Goal: Task Accomplishment & Management: Manage account settings

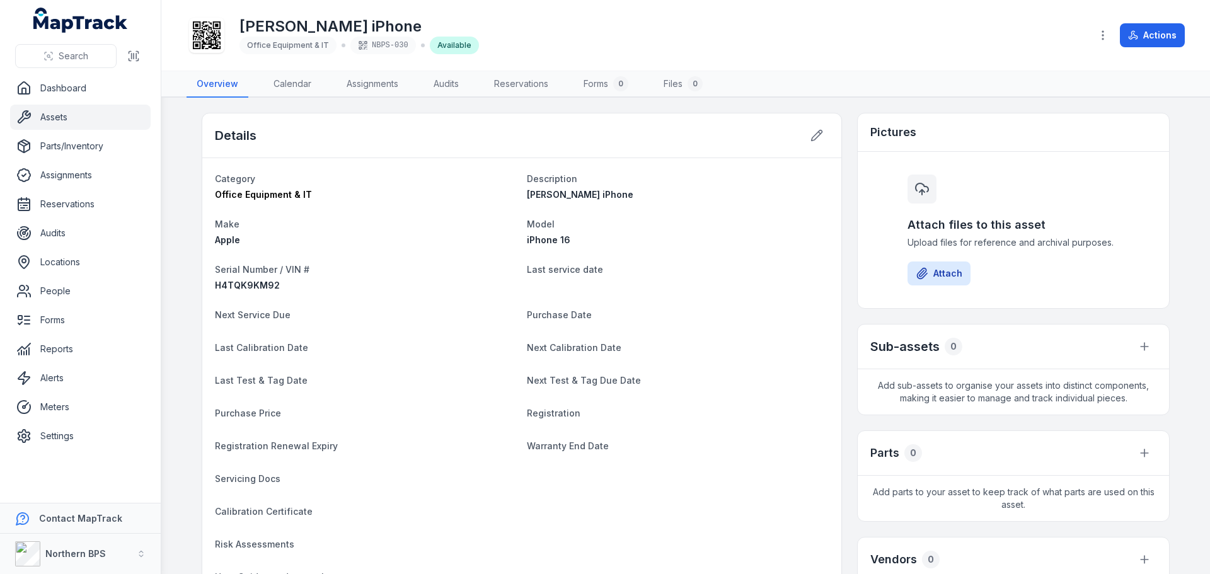
click at [40, 125] on link "Assets" at bounding box center [80, 117] width 141 height 25
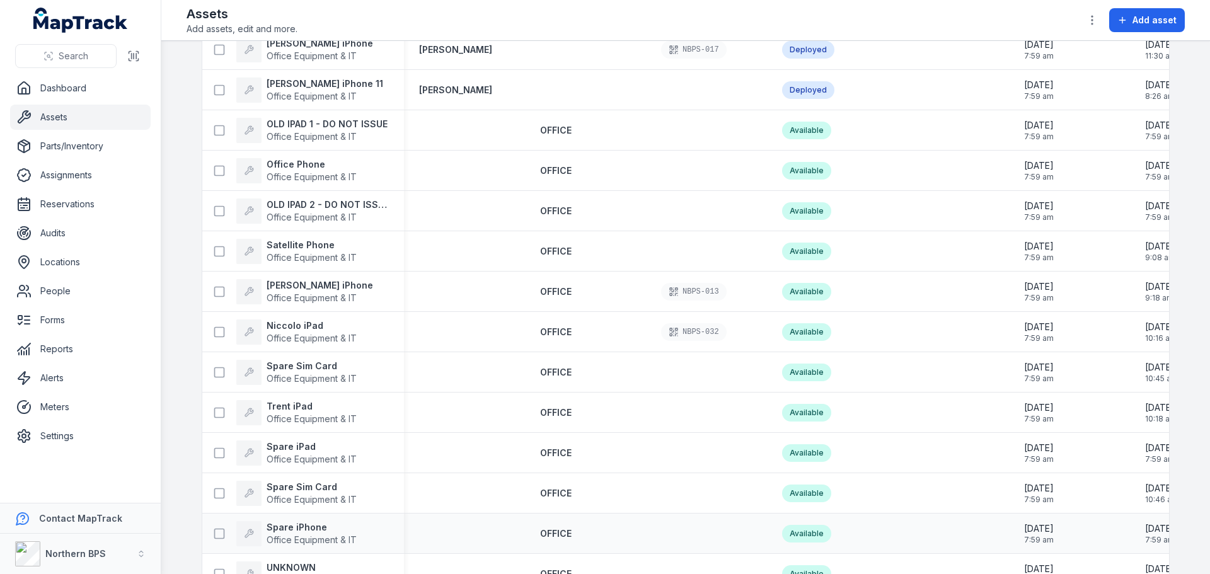
scroll to position [189, 0]
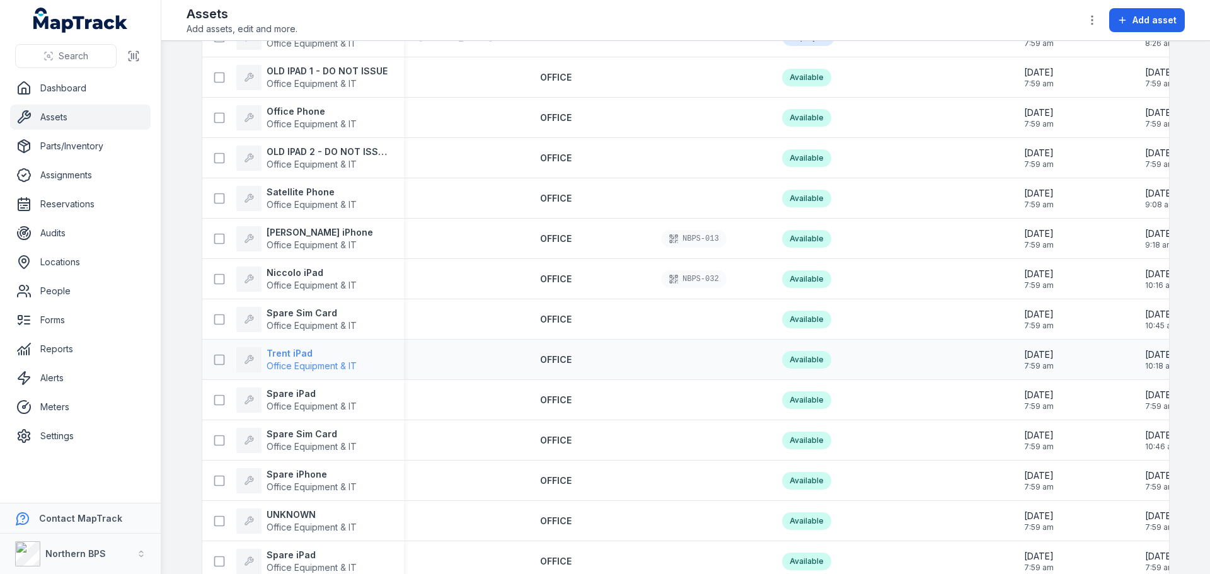
click at [286, 354] on strong "Trent iPad" at bounding box center [312, 353] width 90 height 13
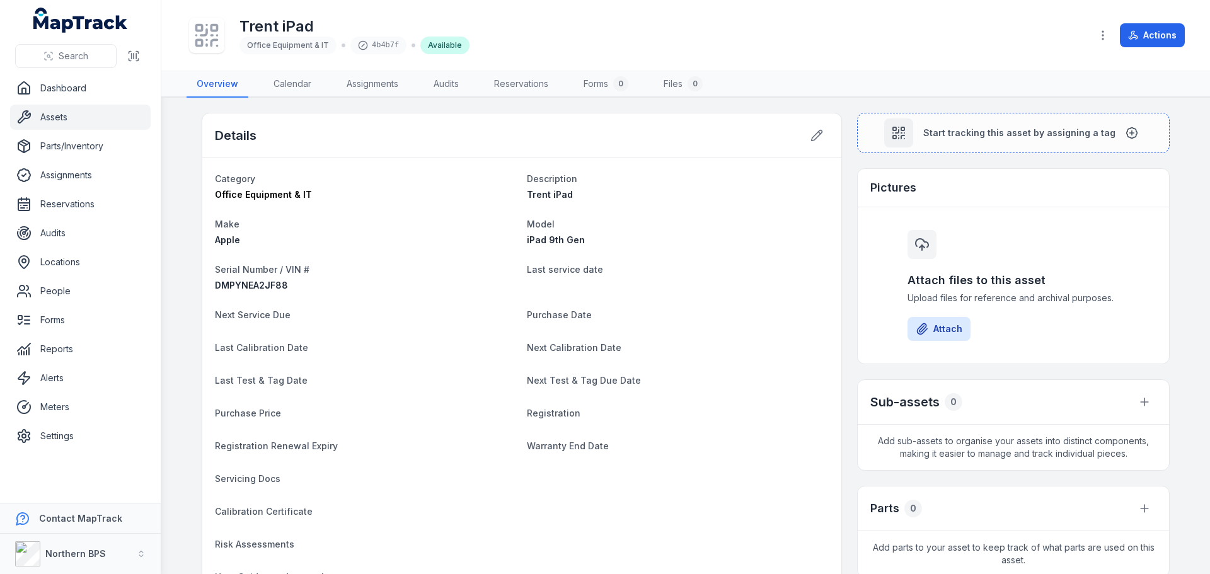
click at [212, 30] on rect at bounding box center [214, 28] width 6 height 6
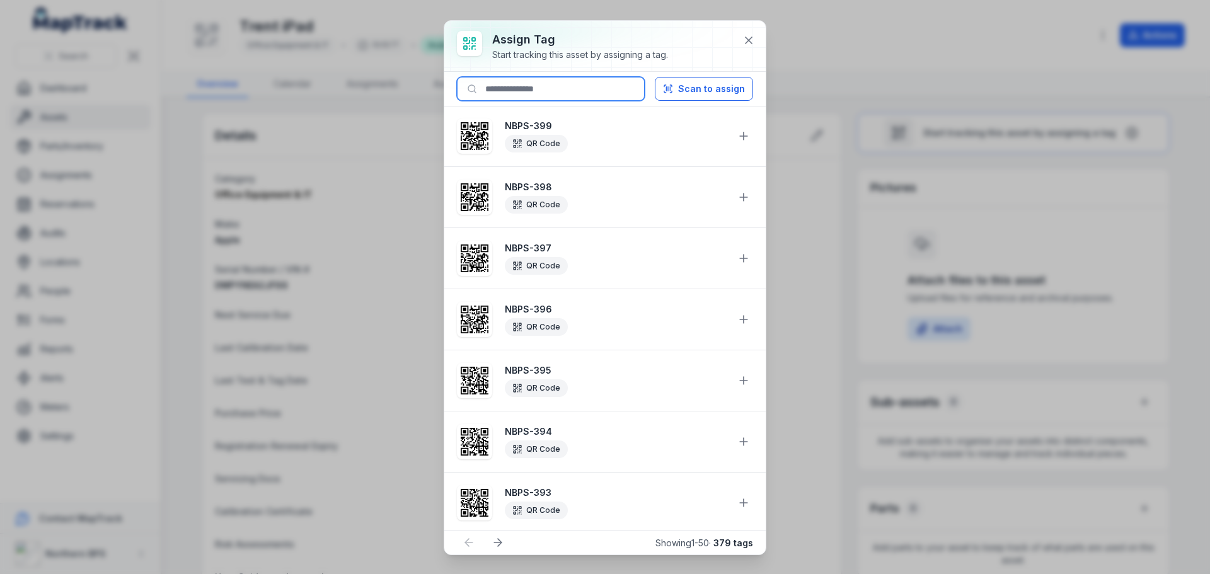
click at [539, 98] on input at bounding box center [551, 89] width 188 height 24
type input "********"
click at [601, 44] on h3 "Assign tag" at bounding box center [580, 40] width 176 height 18
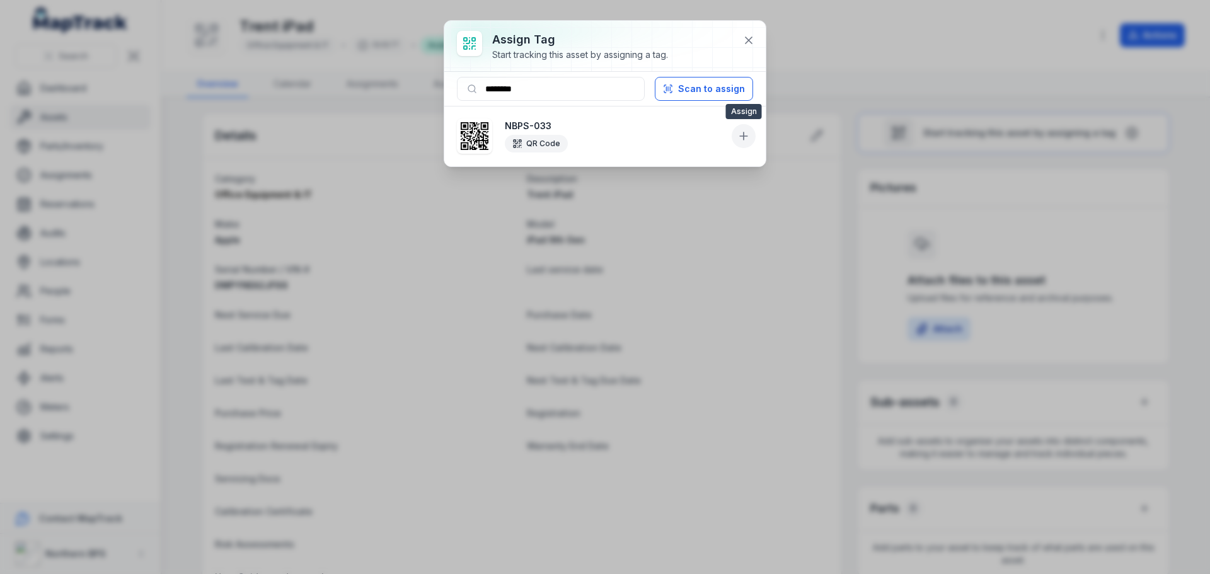
click at [746, 138] on icon at bounding box center [744, 136] width 13 height 13
